Goal: Information Seeking & Learning: Find specific fact

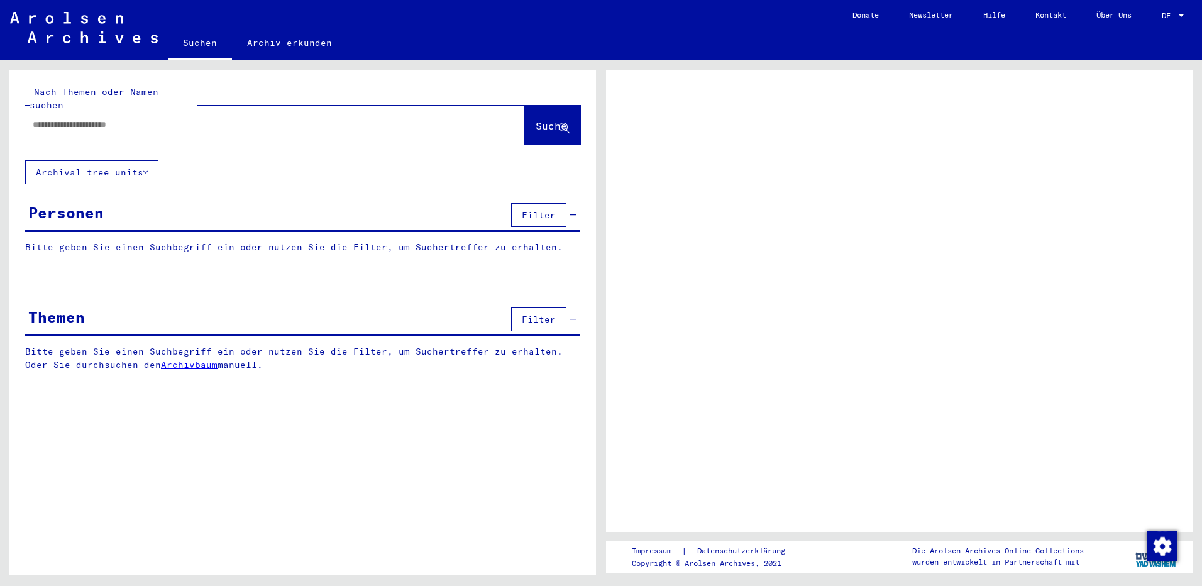
click at [86, 118] on input "text" at bounding box center [264, 124] width 462 height 13
type input "****"
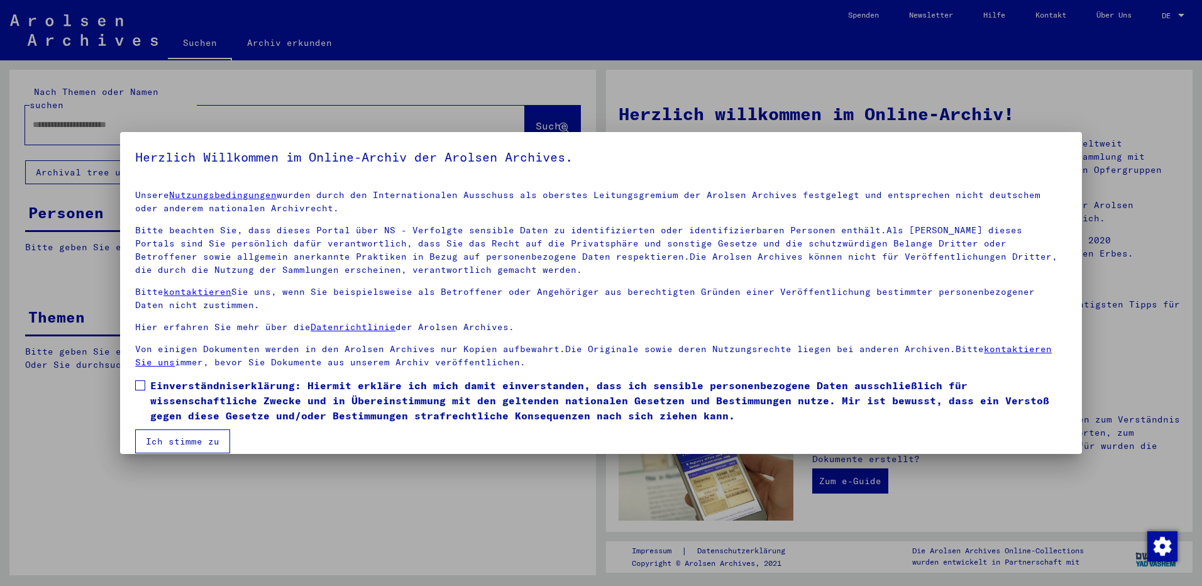
click at [143, 380] on span at bounding box center [140, 385] width 10 height 10
click at [165, 439] on button "Ich stimme zu" at bounding box center [182, 441] width 95 height 24
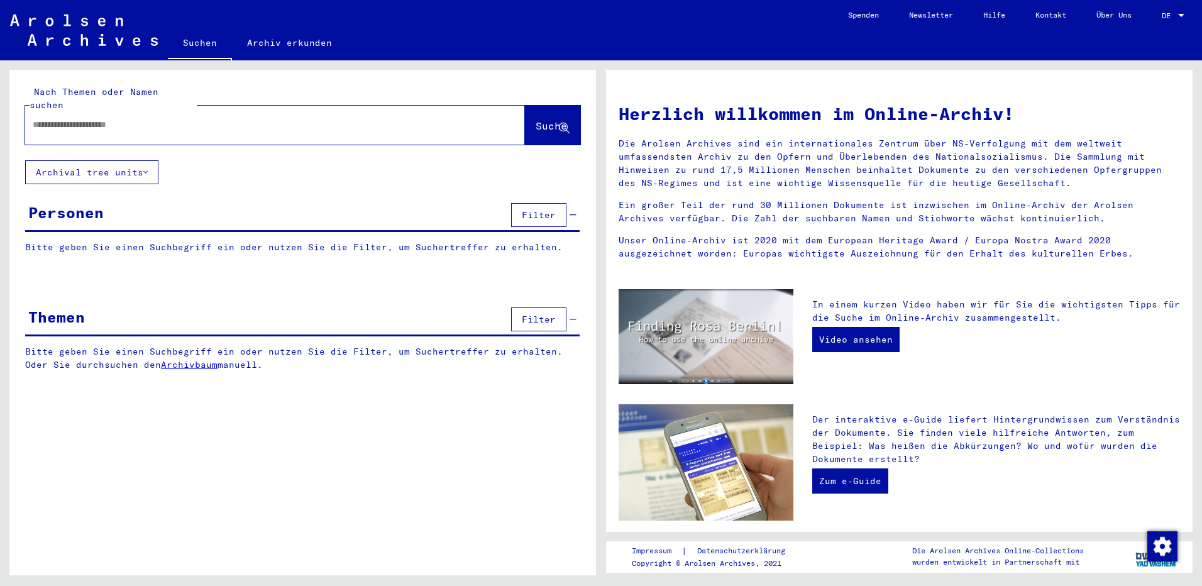
click at [82, 118] on input "text" at bounding box center [260, 124] width 455 height 13
type input "**********"
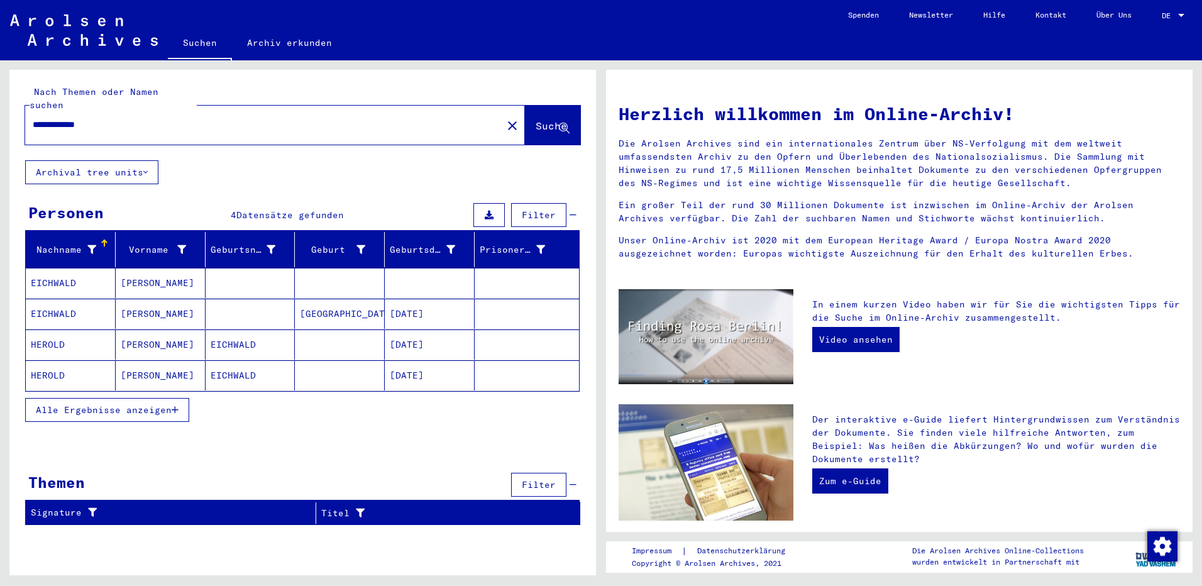
click at [148, 268] on mat-cell "[PERSON_NAME]" at bounding box center [161, 283] width 90 height 30
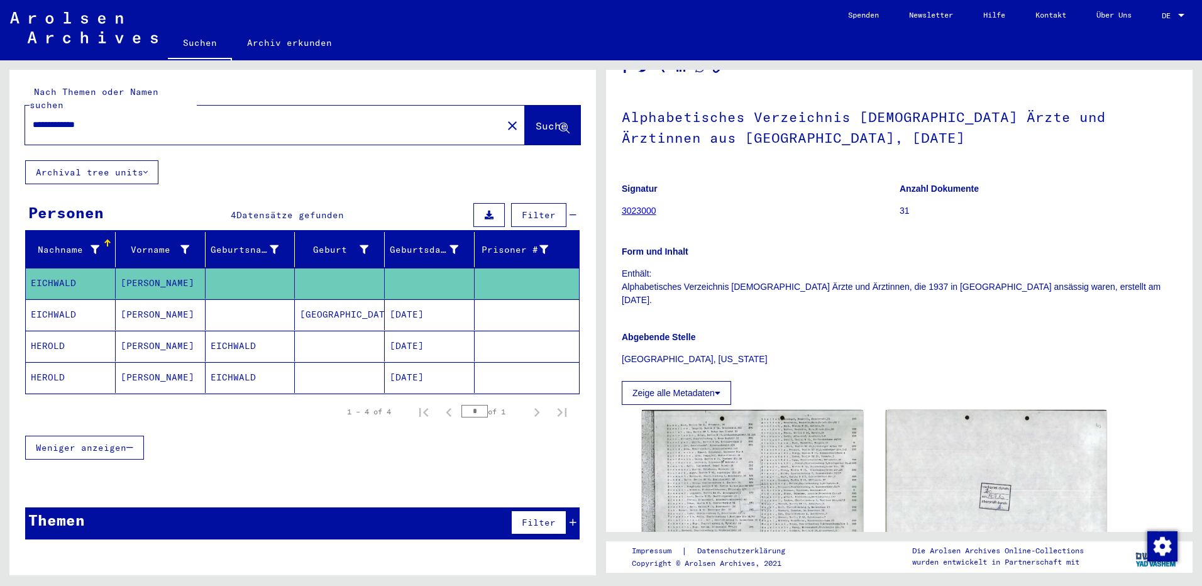
scroll to position [63, 0]
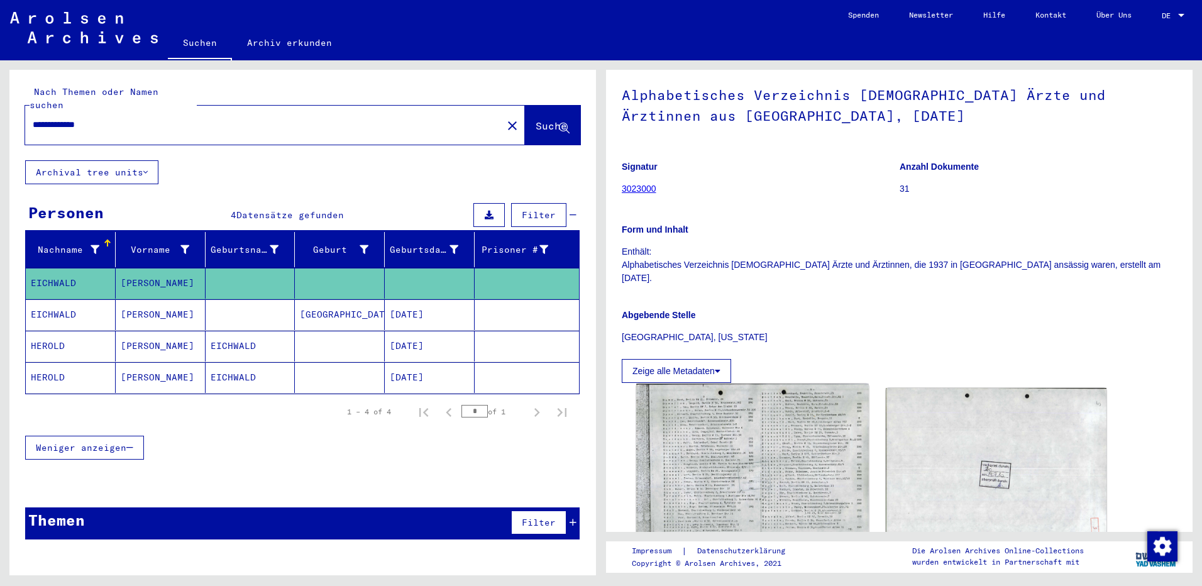
click at [742, 421] on img at bounding box center [752, 465] width 232 height 163
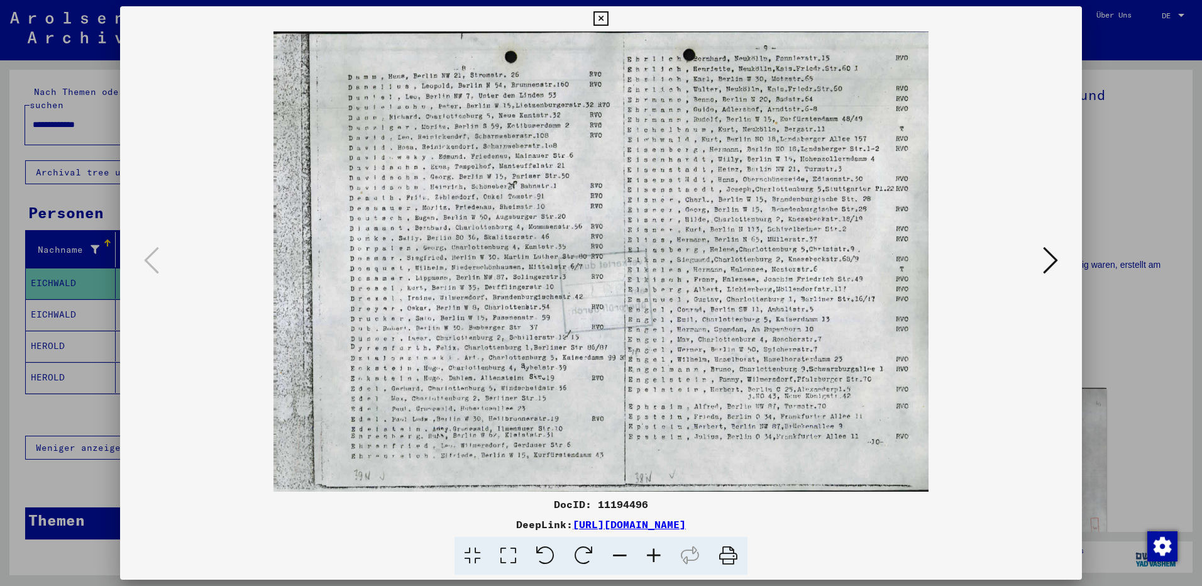
click at [1133, 176] on div at bounding box center [601, 293] width 1202 height 586
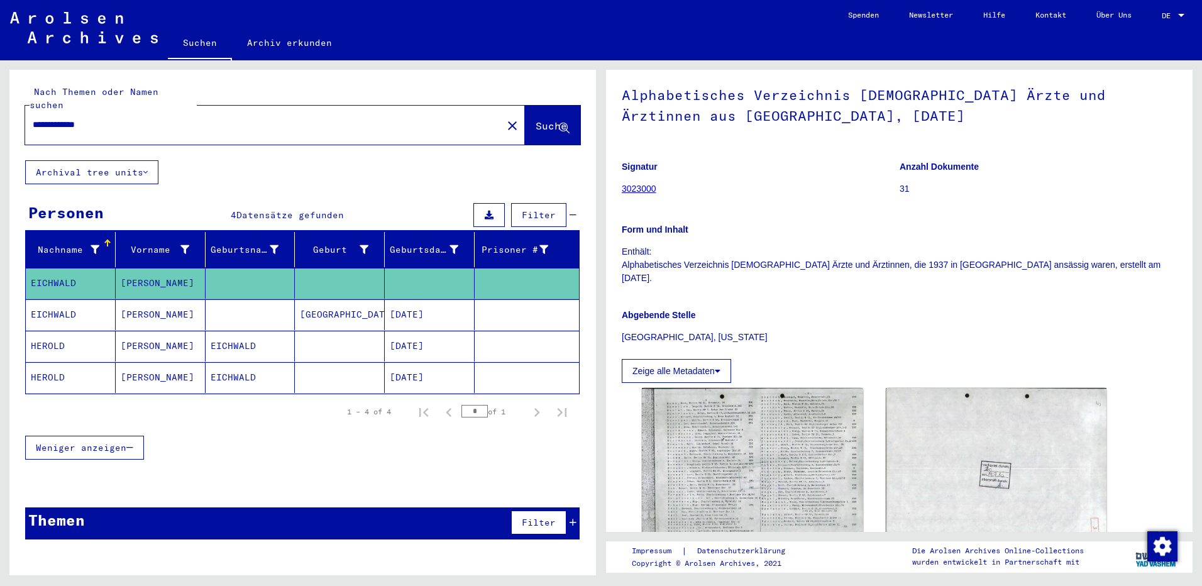
click at [399, 301] on mat-cell "[DATE]" at bounding box center [430, 314] width 90 height 31
